Goal: Obtain resource: Obtain resource

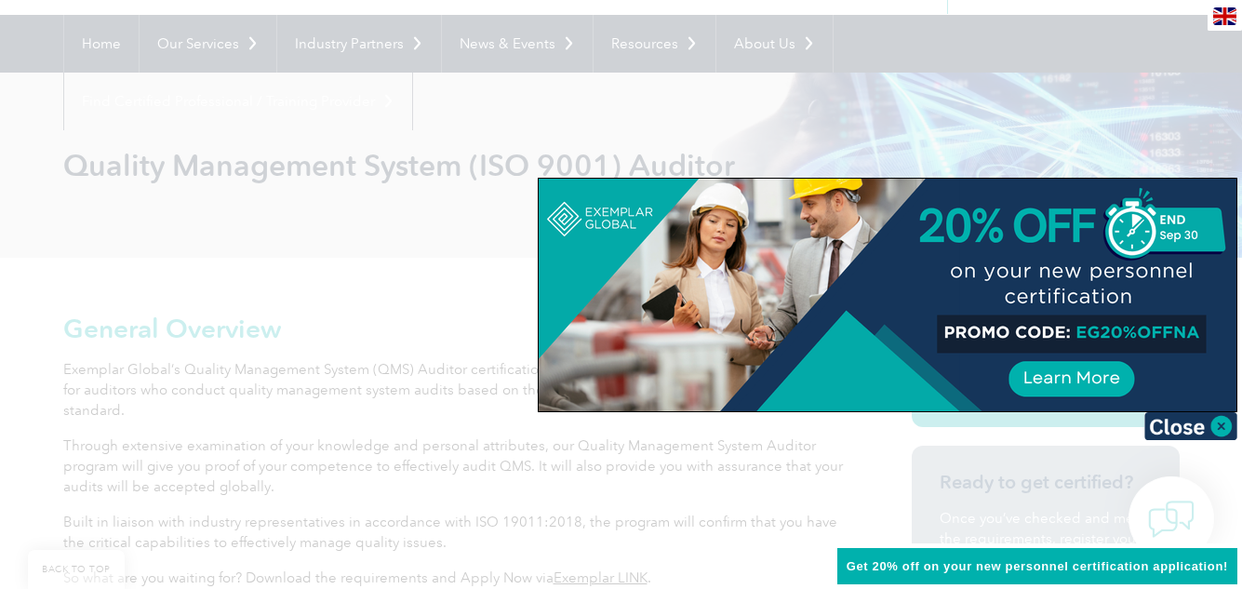
scroll to position [186, 0]
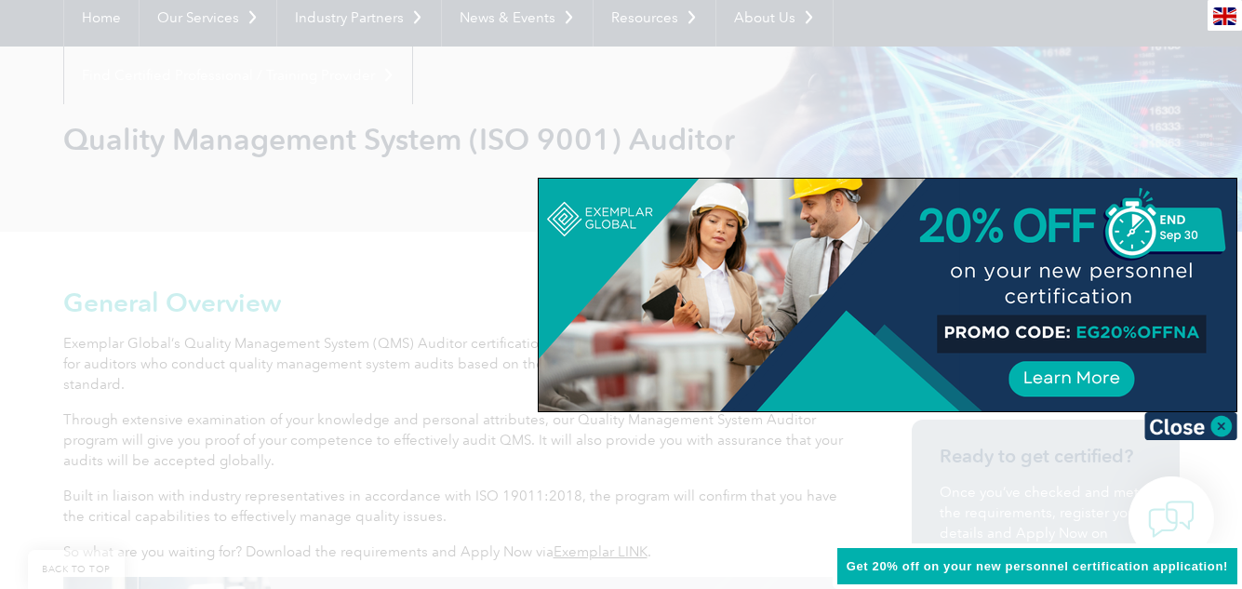
click at [1178, 424] on img at bounding box center [1190, 426] width 93 height 28
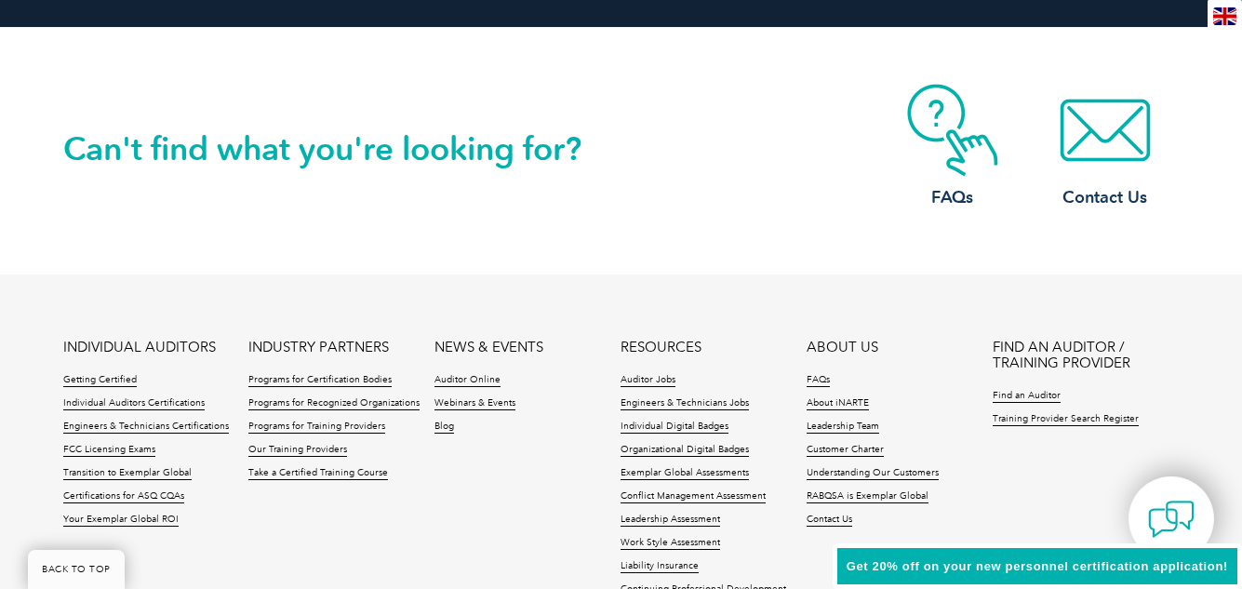
scroll to position [2604, 0]
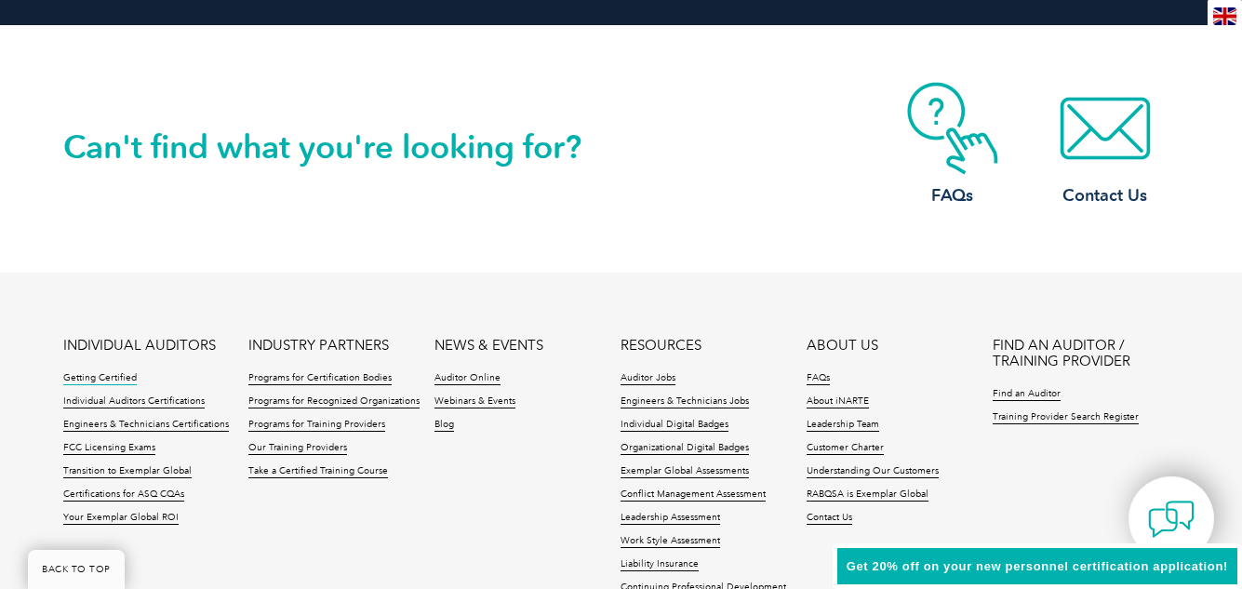
click at [87, 378] on link "Getting Certified" at bounding box center [99, 378] width 73 height 13
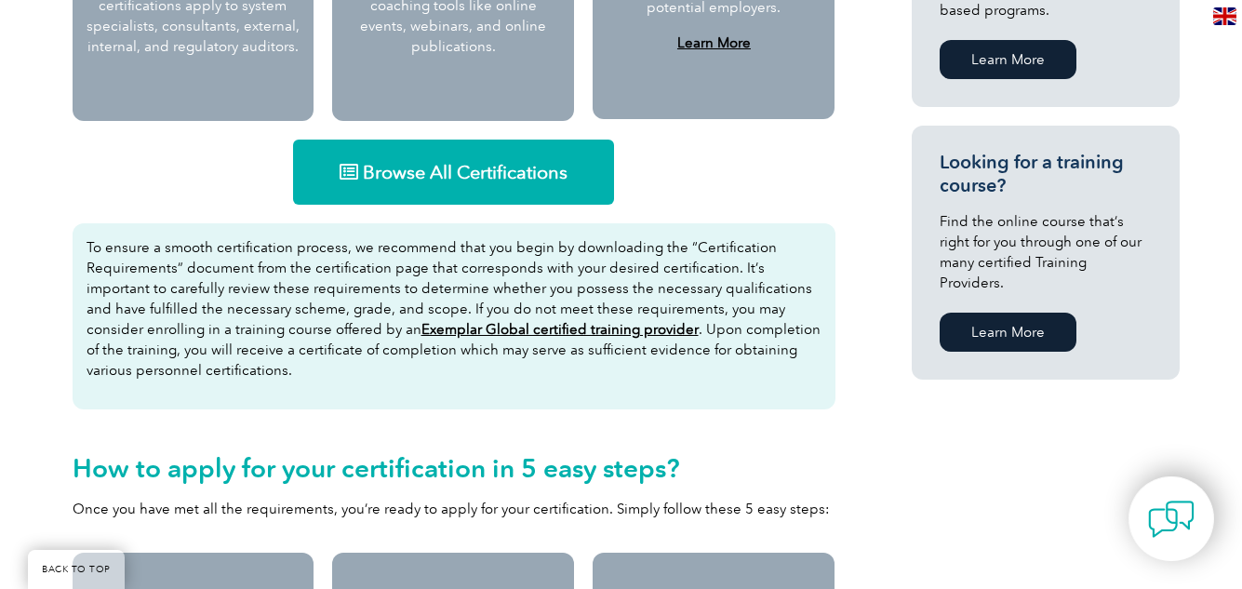
scroll to position [1209, 0]
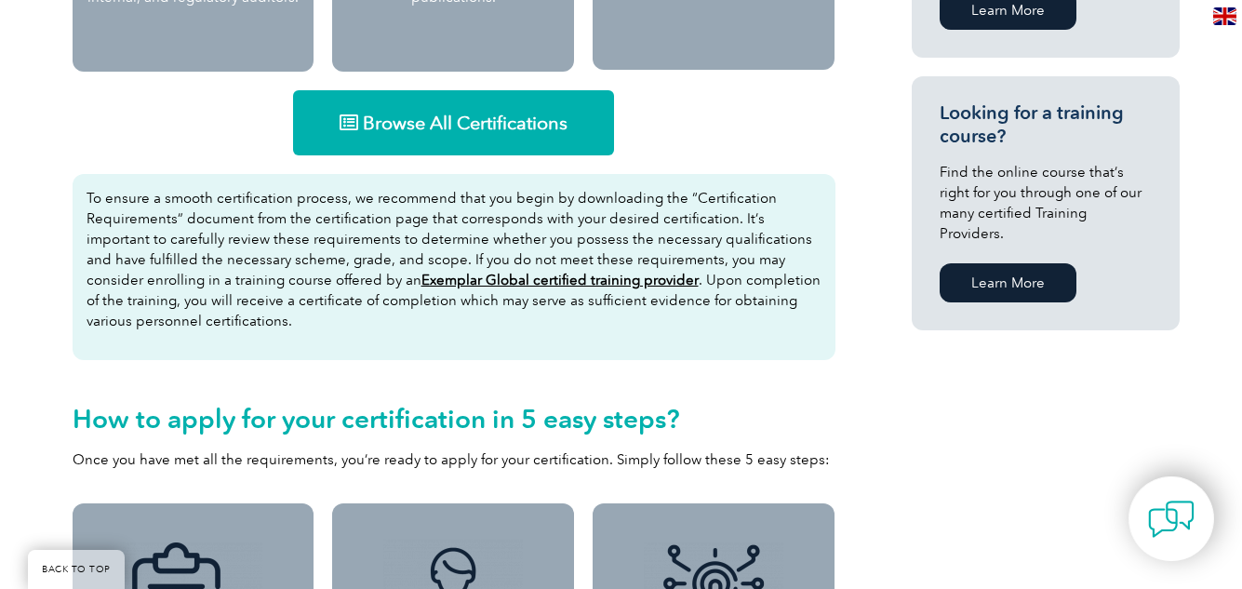
click at [431, 121] on span "Browse All Certifications" at bounding box center [465, 122] width 205 height 19
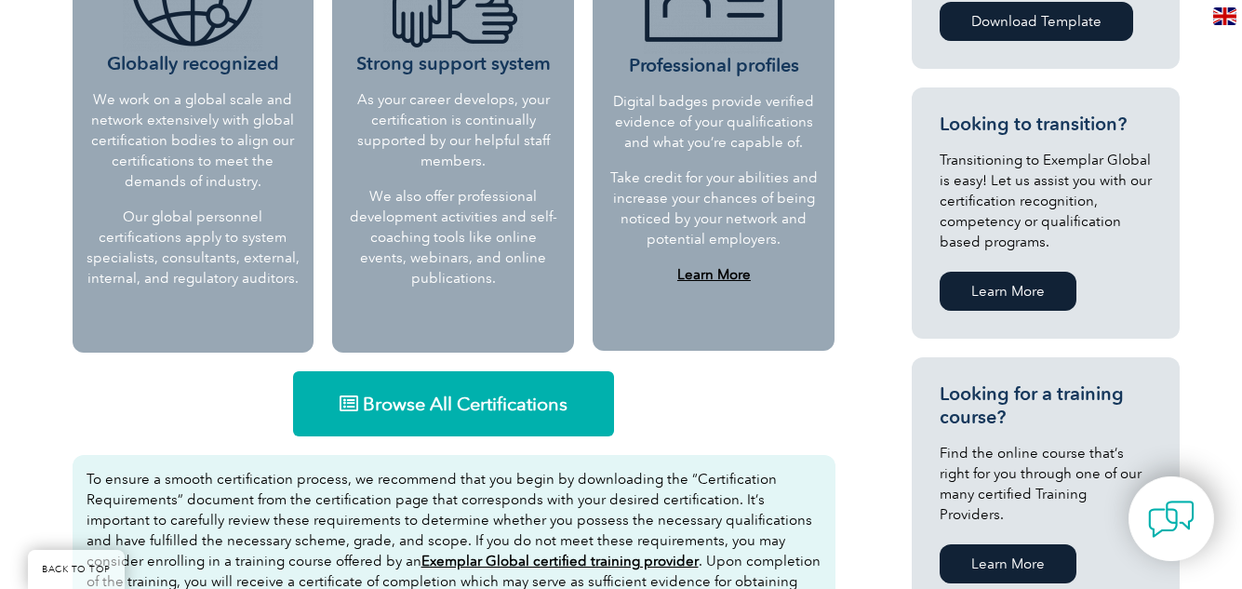
scroll to position [837, 0]
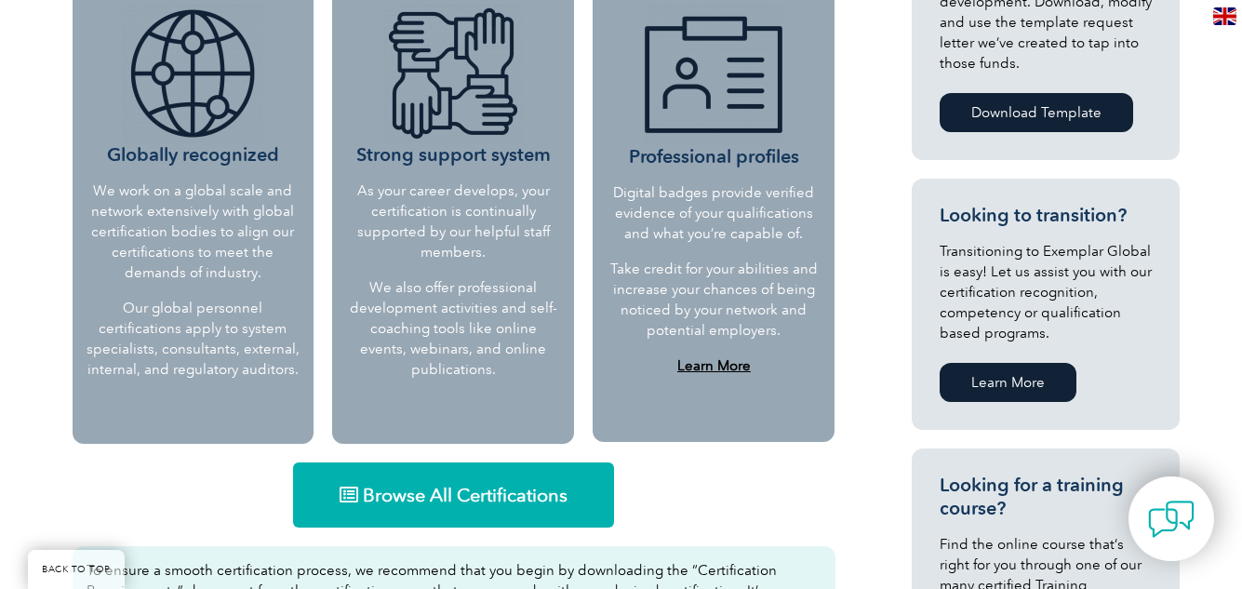
click at [1054, 111] on link "Download Template" at bounding box center [1035, 112] width 193 height 39
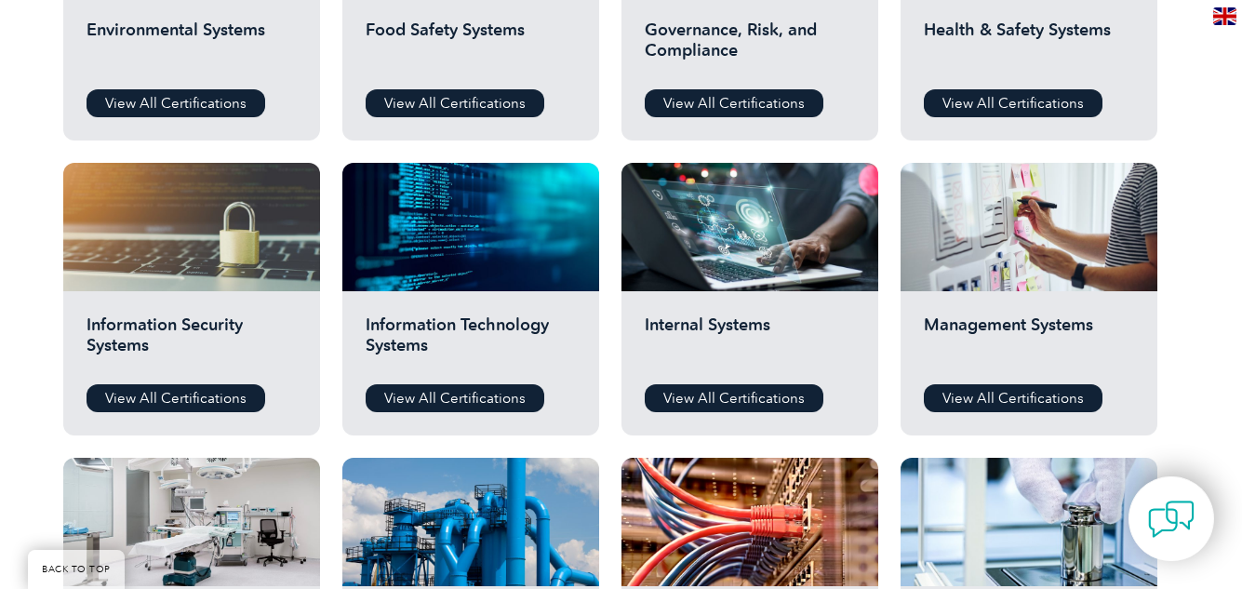
scroll to position [930, 0]
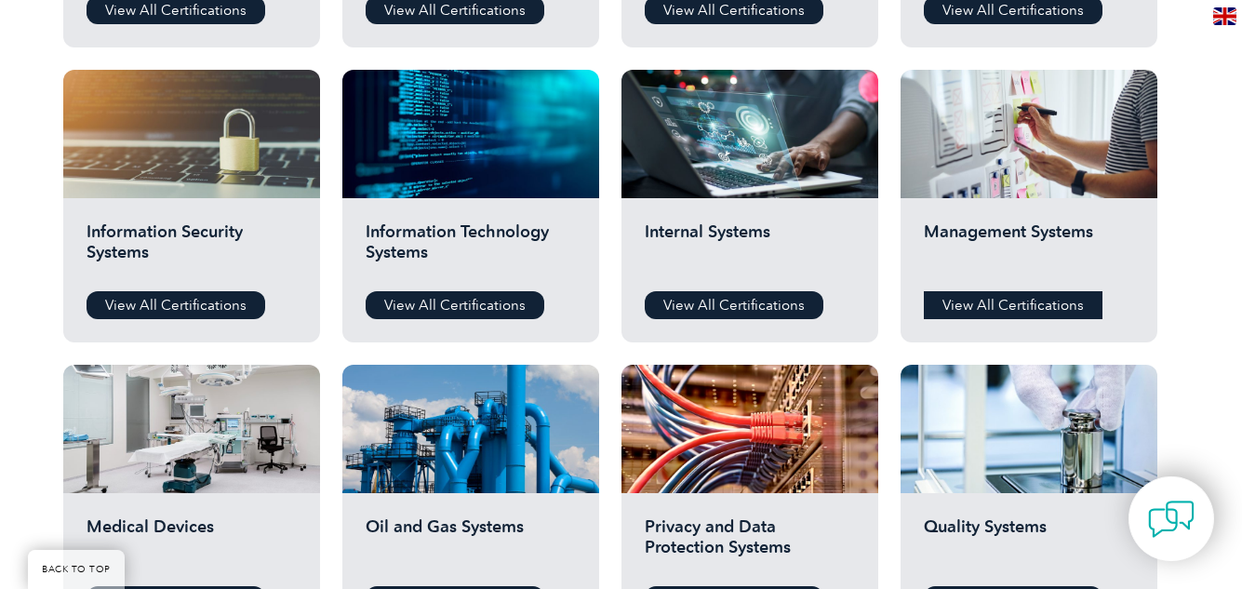
click at [1011, 302] on link "View All Certifications" at bounding box center [1013, 305] width 179 height 28
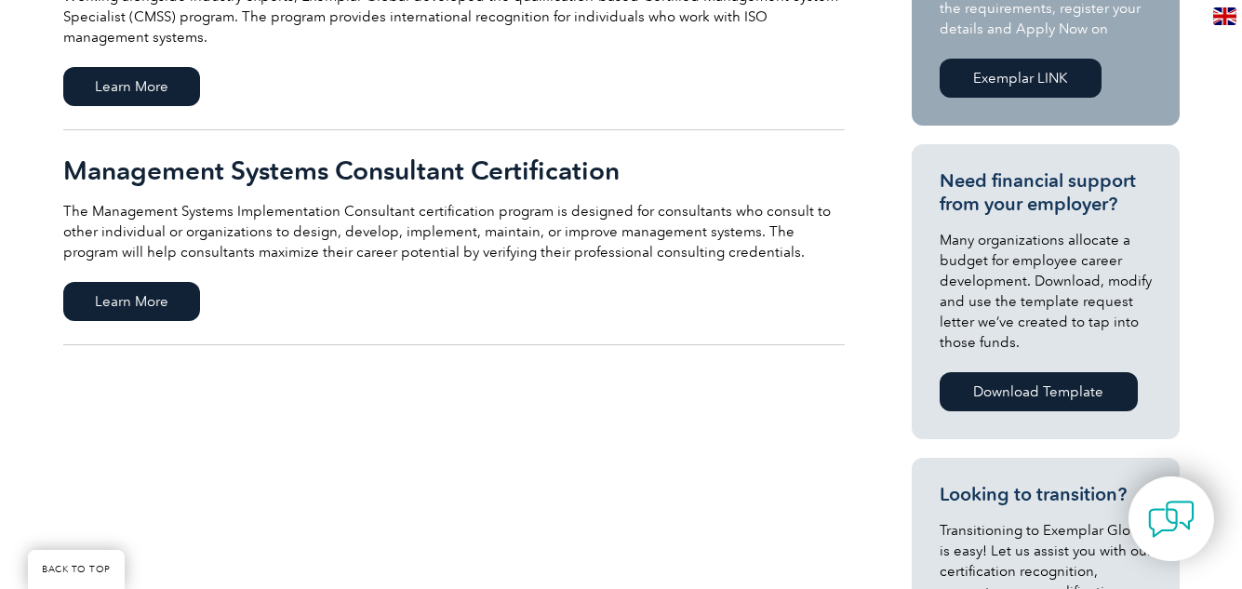
scroll to position [465, 0]
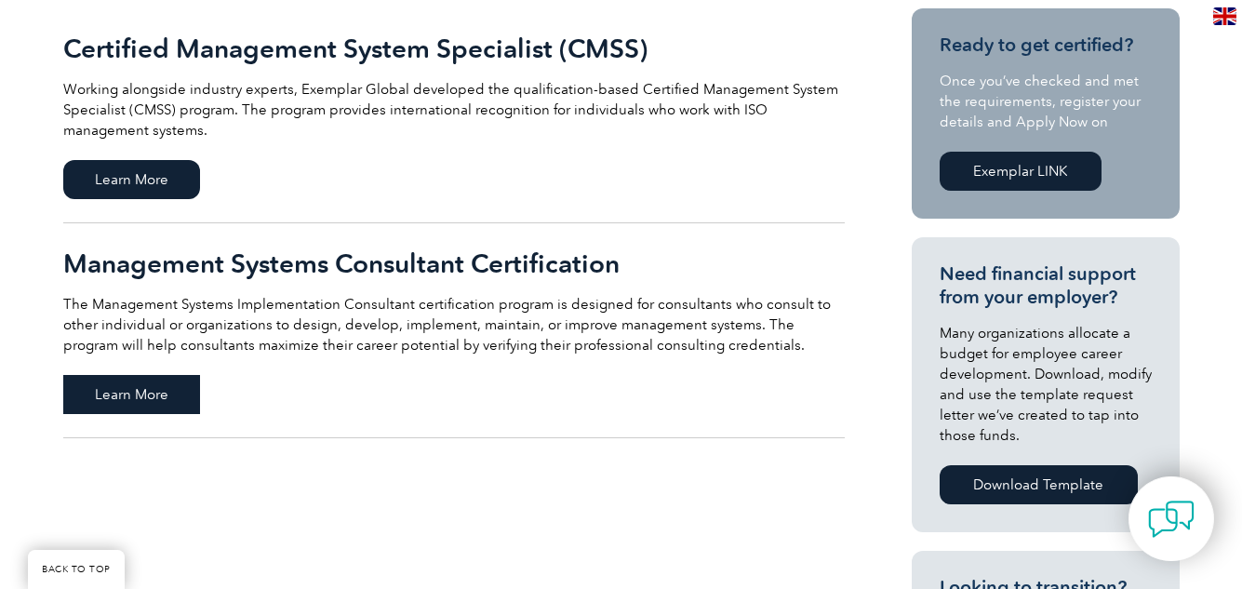
click at [132, 393] on span "Learn More" at bounding box center [131, 394] width 137 height 39
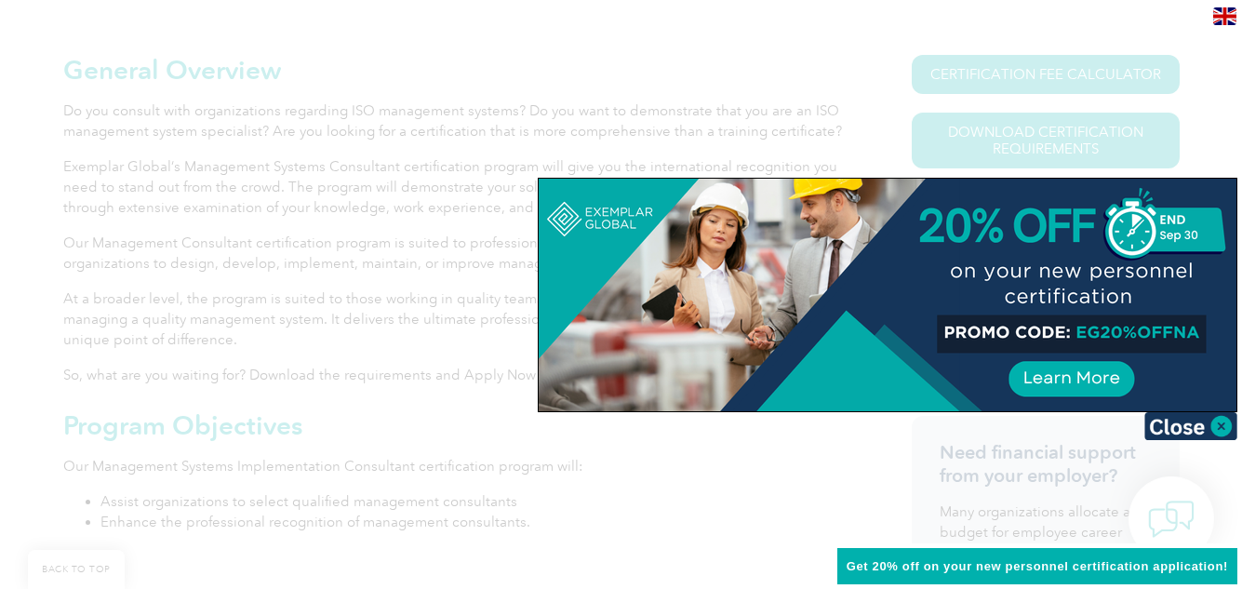
scroll to position [465, 0]
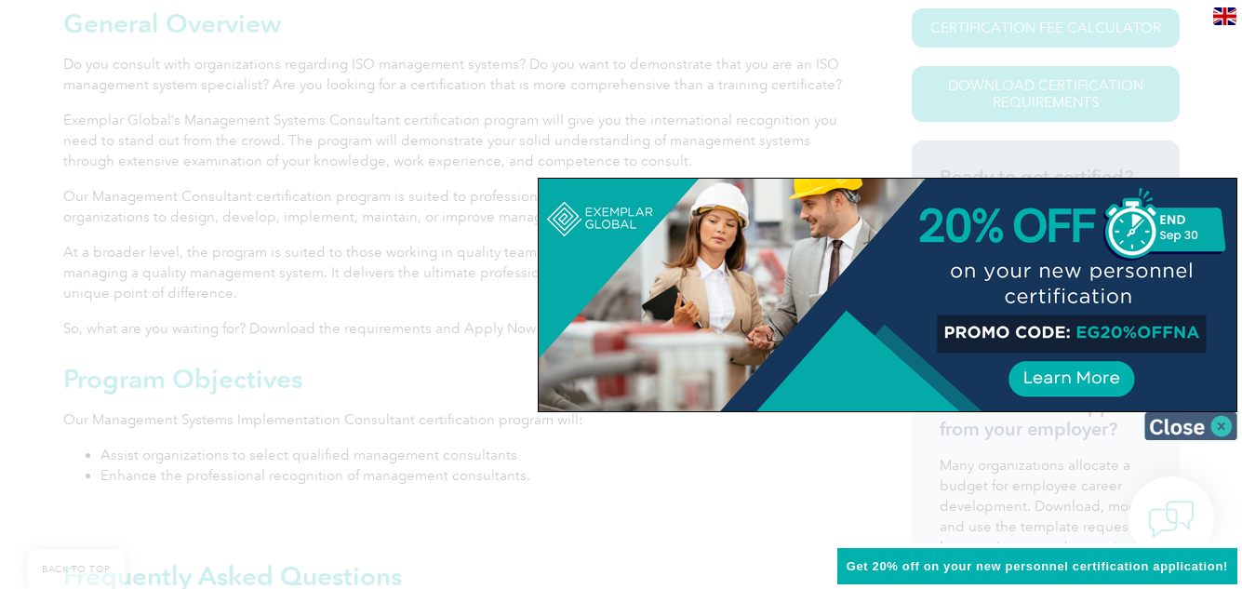
click at [1173, 429] on img at bounding box center [1190, 426] width 93 height 28
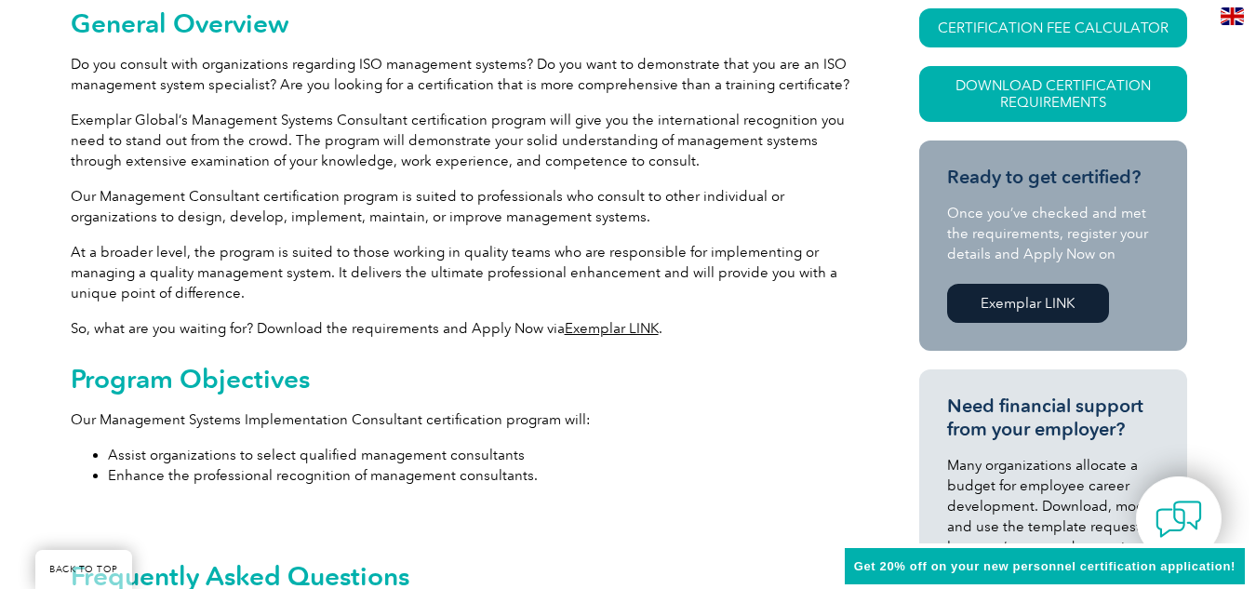
scroll to position [372, 0]
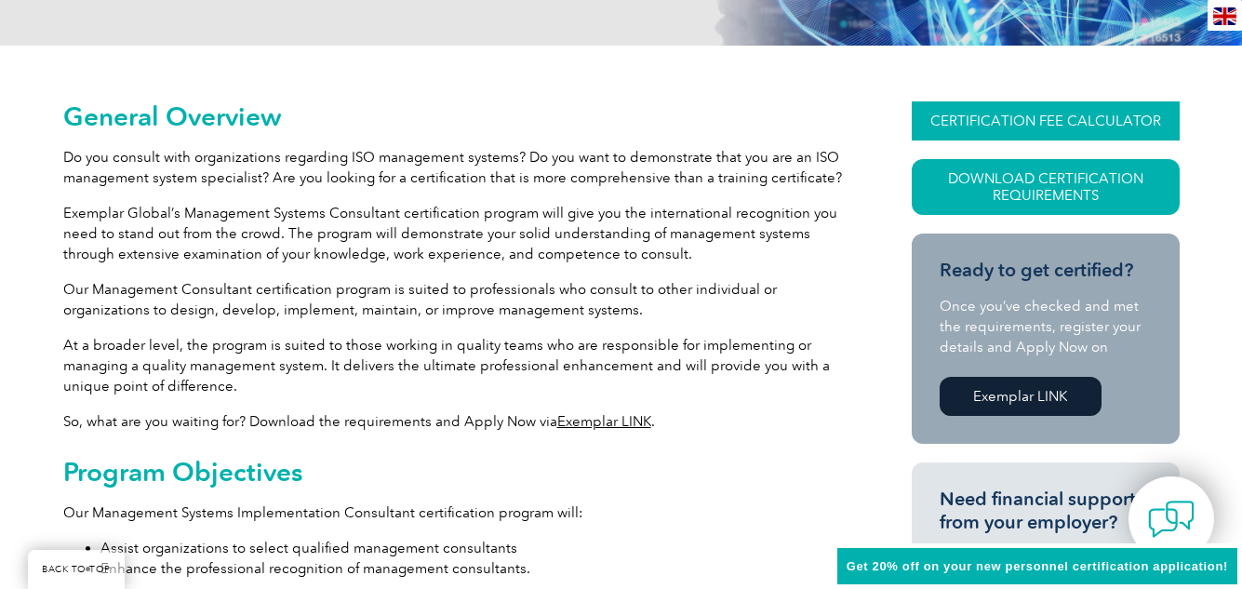
click at [1026, 111] on link "CERTIFICATION FEE CALCULATOR" at bounding box center [1046, 120] width 268 height 39
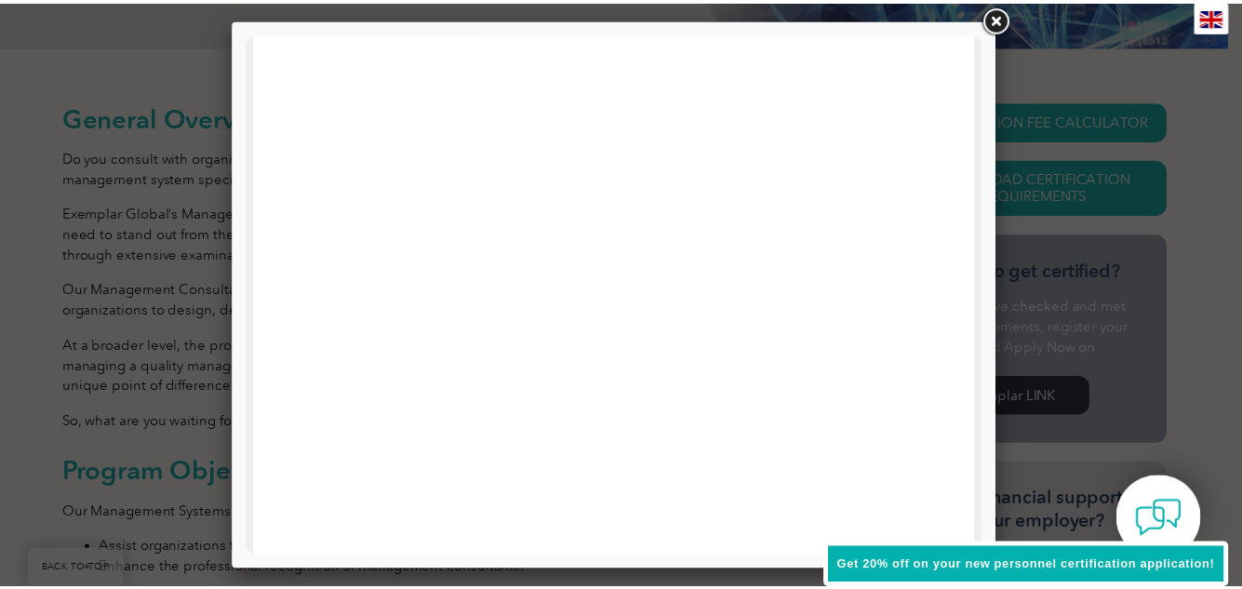
scroll to position [736, 0]
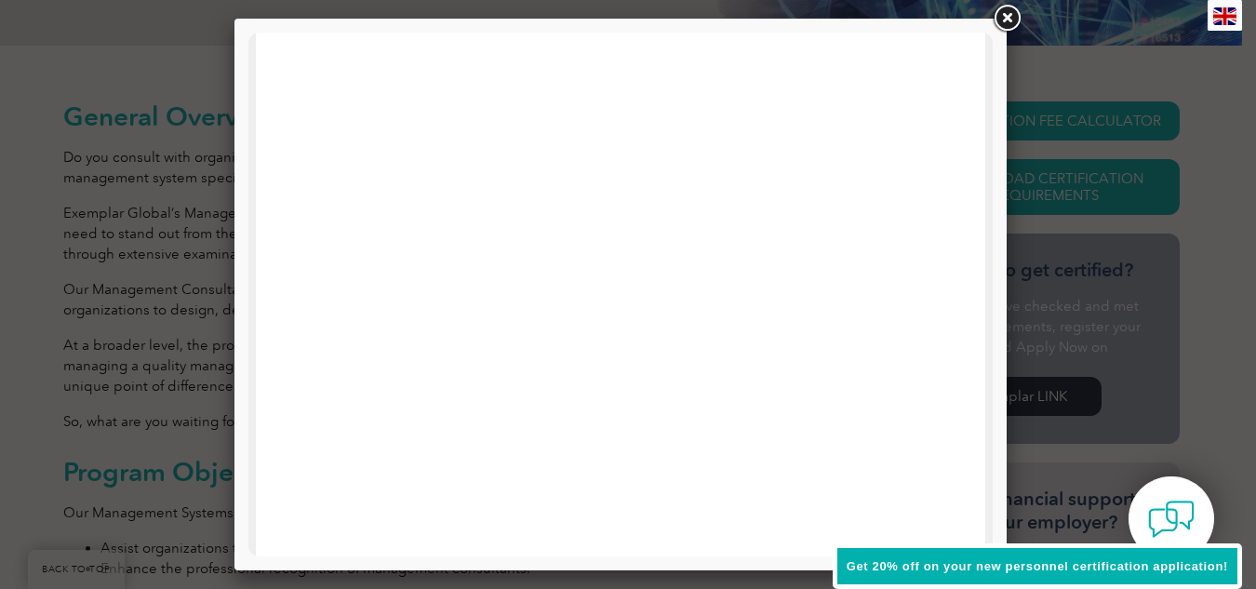
click at [1005, 12] on link at bounding box center [1006, 18] width 33 height 33
